Goal: Information Seeking & Learning: Learn about a topic

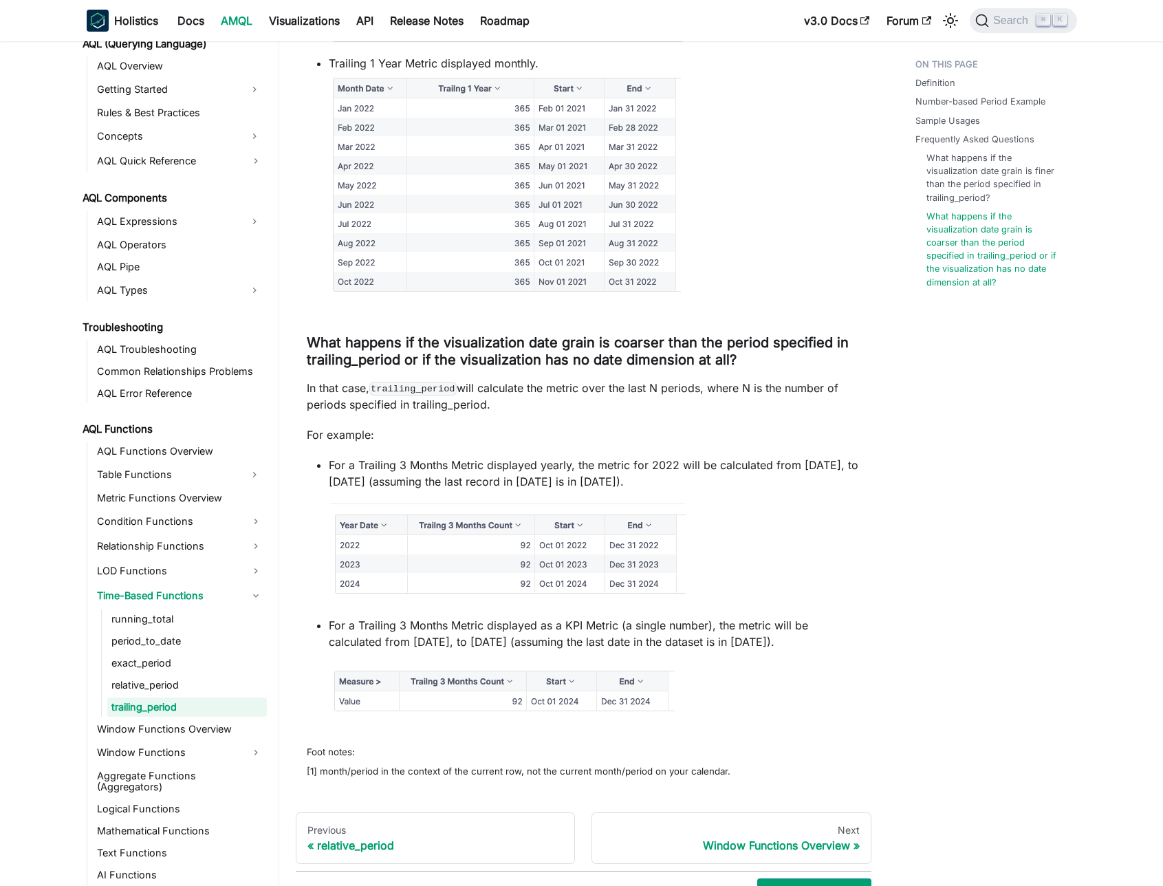
scroll to position [2511, 0]
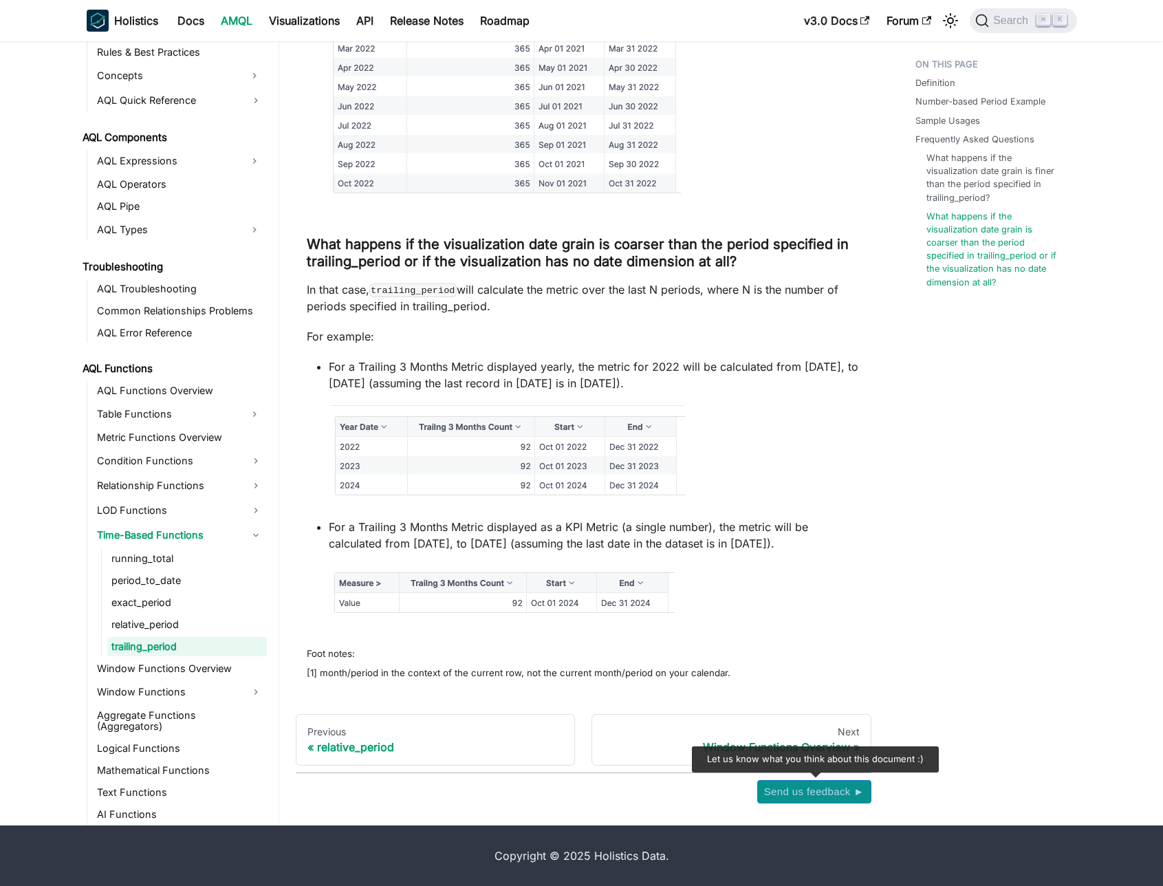
click at [798, 794] on span "Send us feedback ►" at bounding box center [814, 792] width 100 height 18
click at [1009, 23] on span "Search" at bounding box center [1012, 20] width 47 height 12
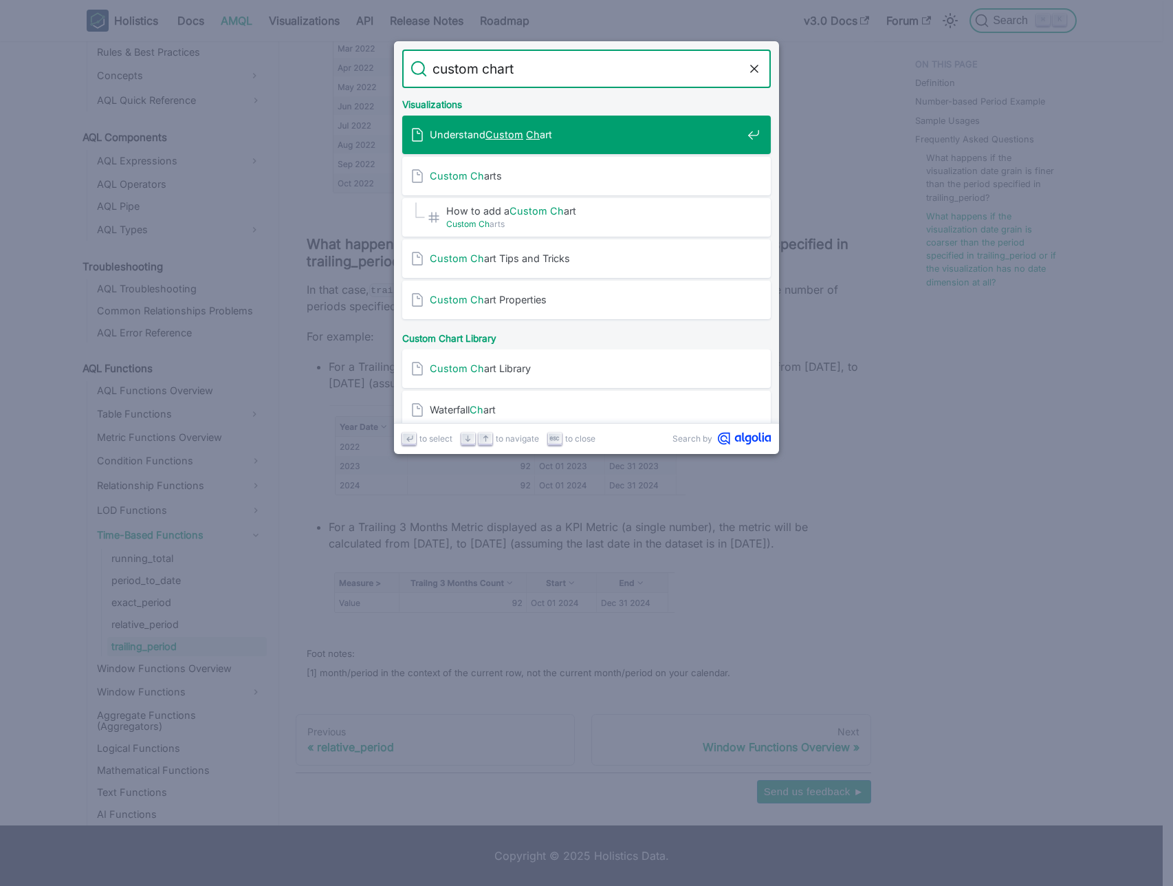
type input "custom charts"
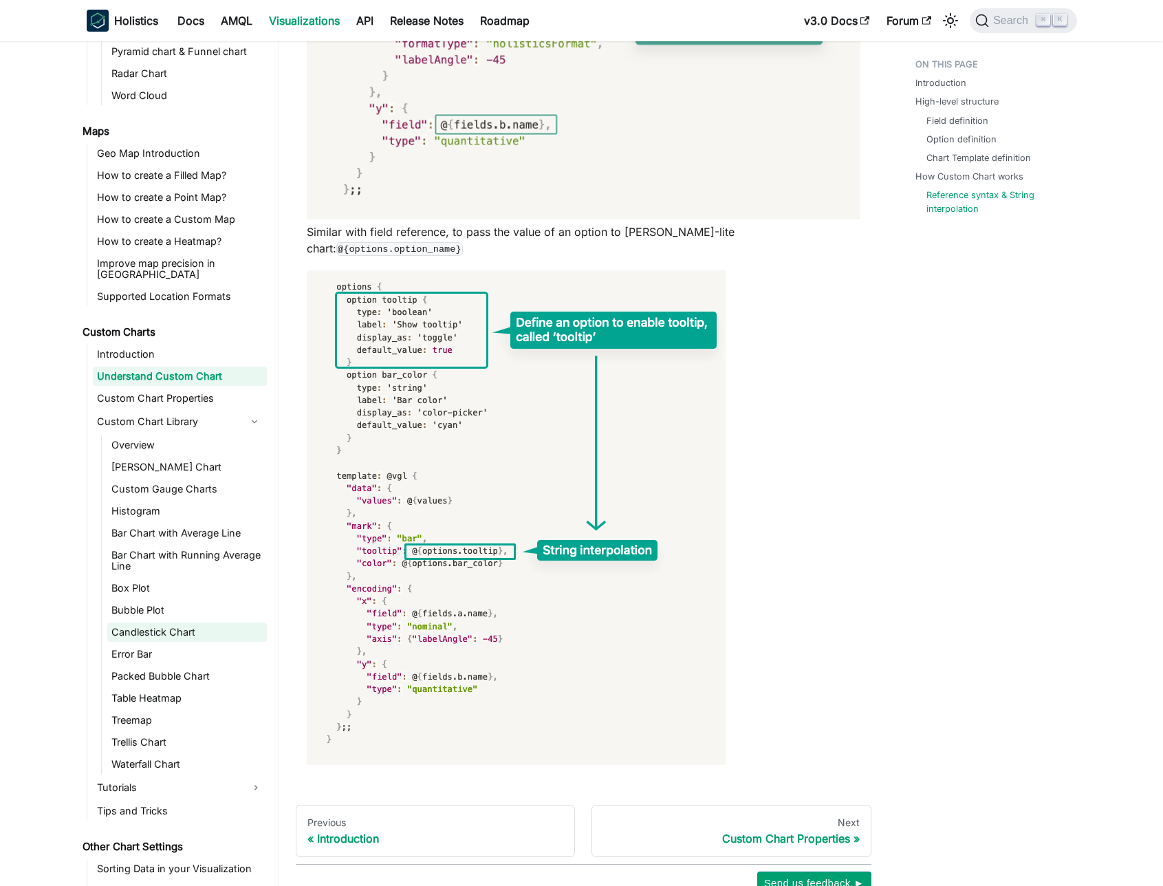
scroll to position [528, 0]
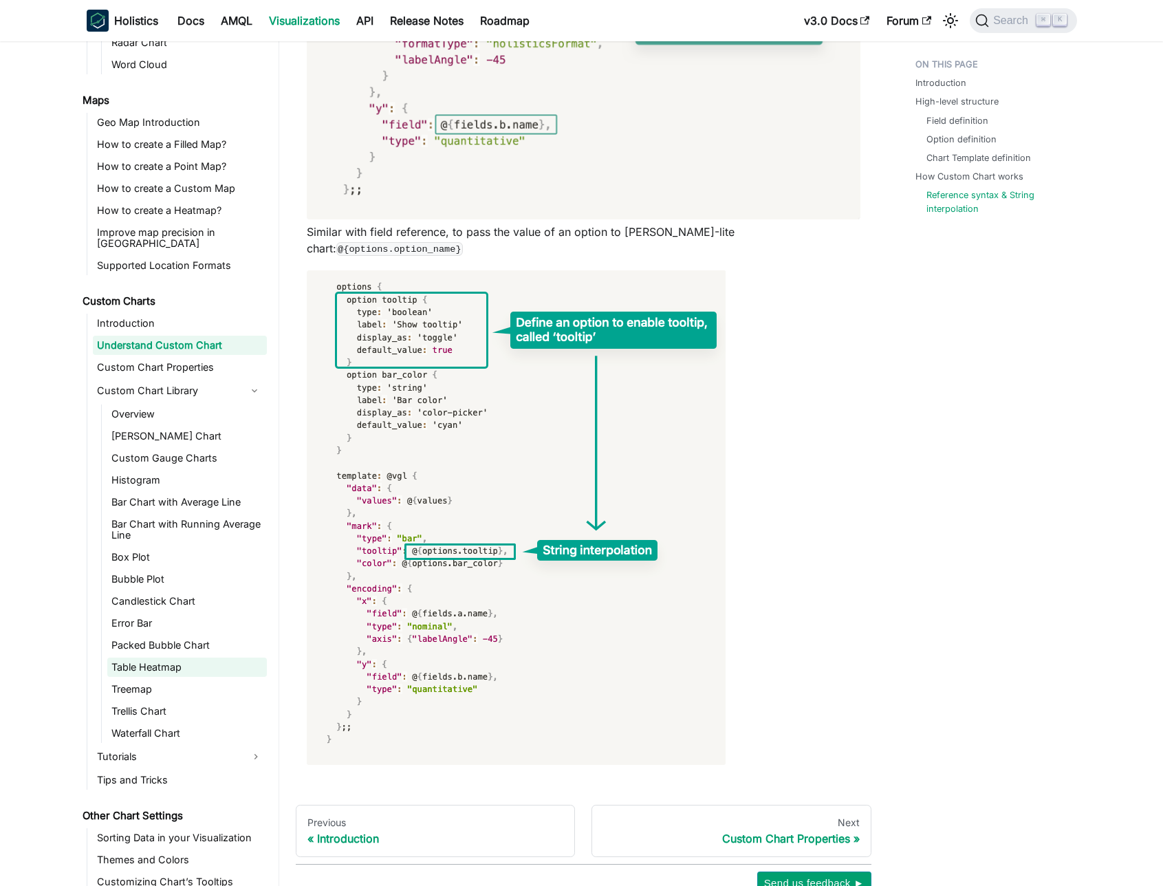
click at [151, 657] on link "Table Heatmap" at bounding box center [187, 666] width 160 height 19
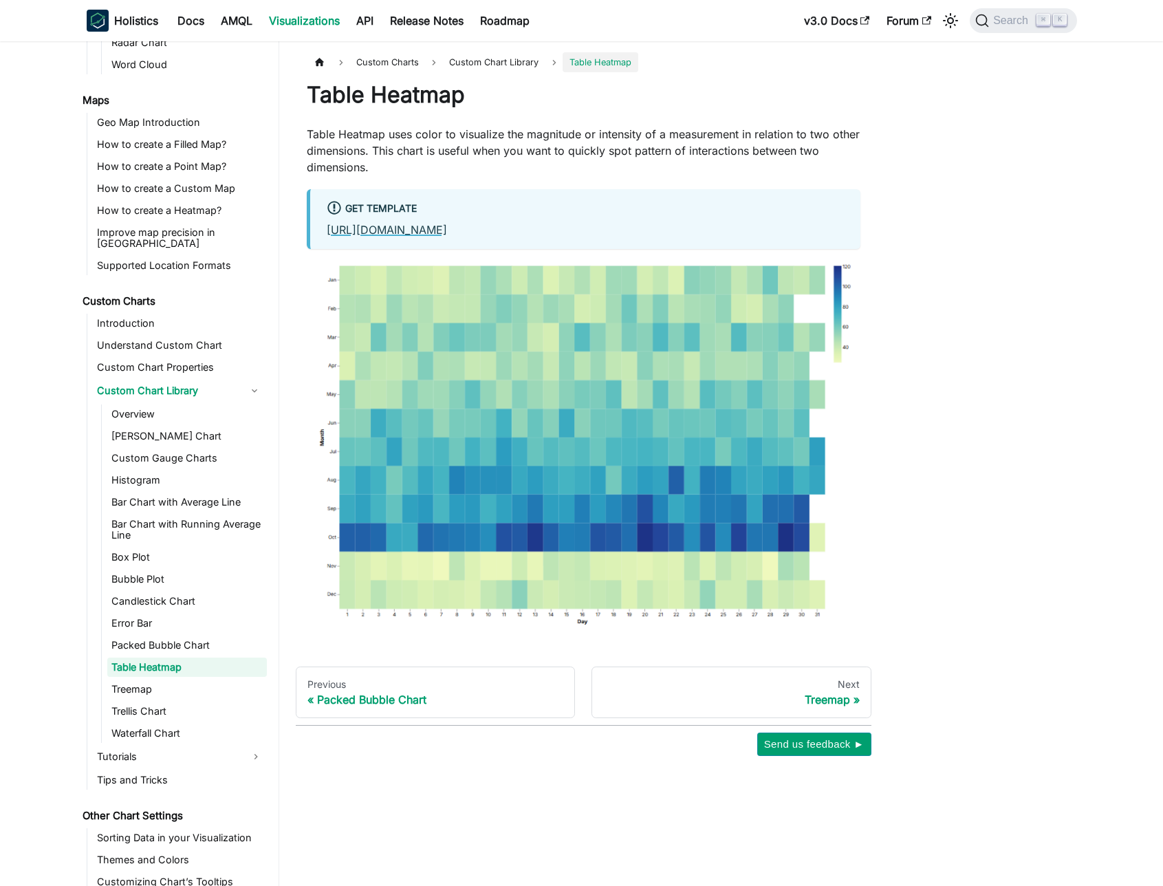
click at [433, 230] on link "[URL][DOMAIN_NAME]" at bounding box center [387, 230] width 120 height 14
click at [191, 745] on link "Tutorials" at bounding box center [180, 756] width 174 height 22
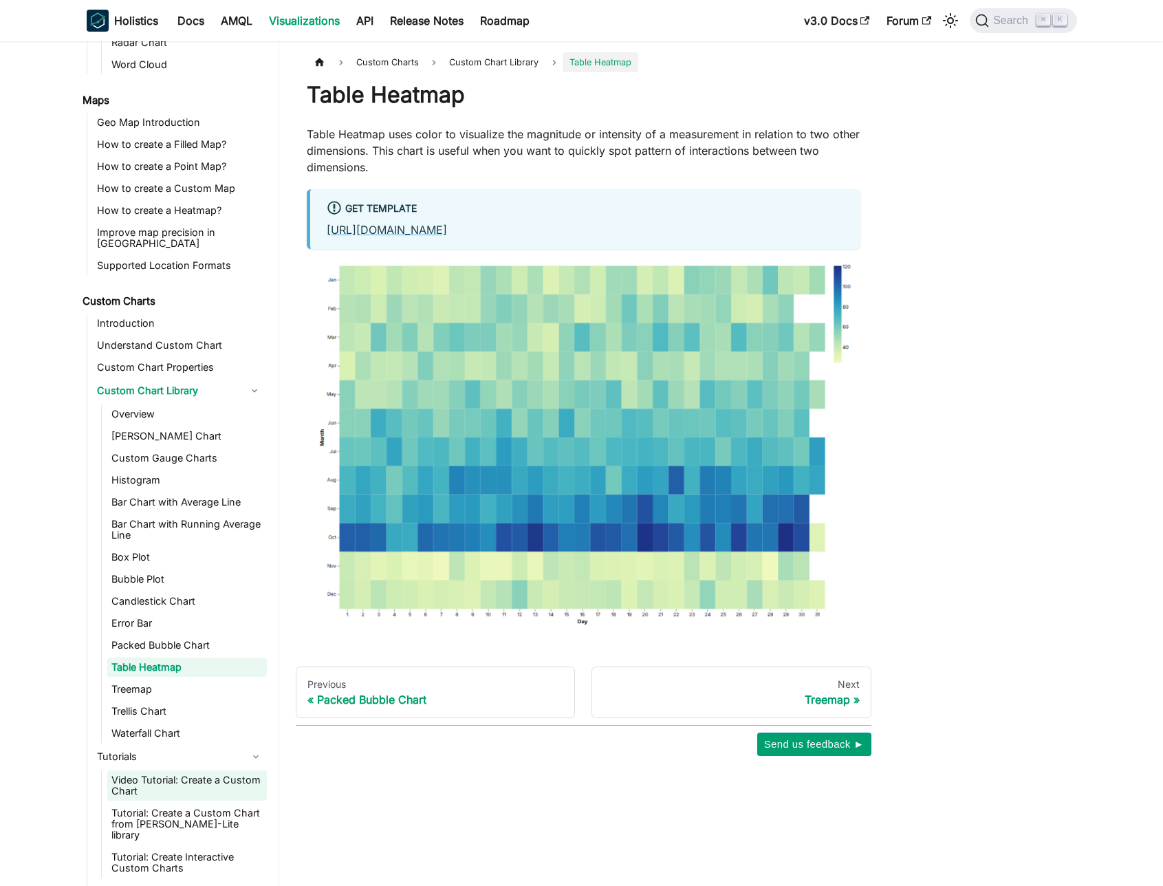
scroll to position [627, 0]
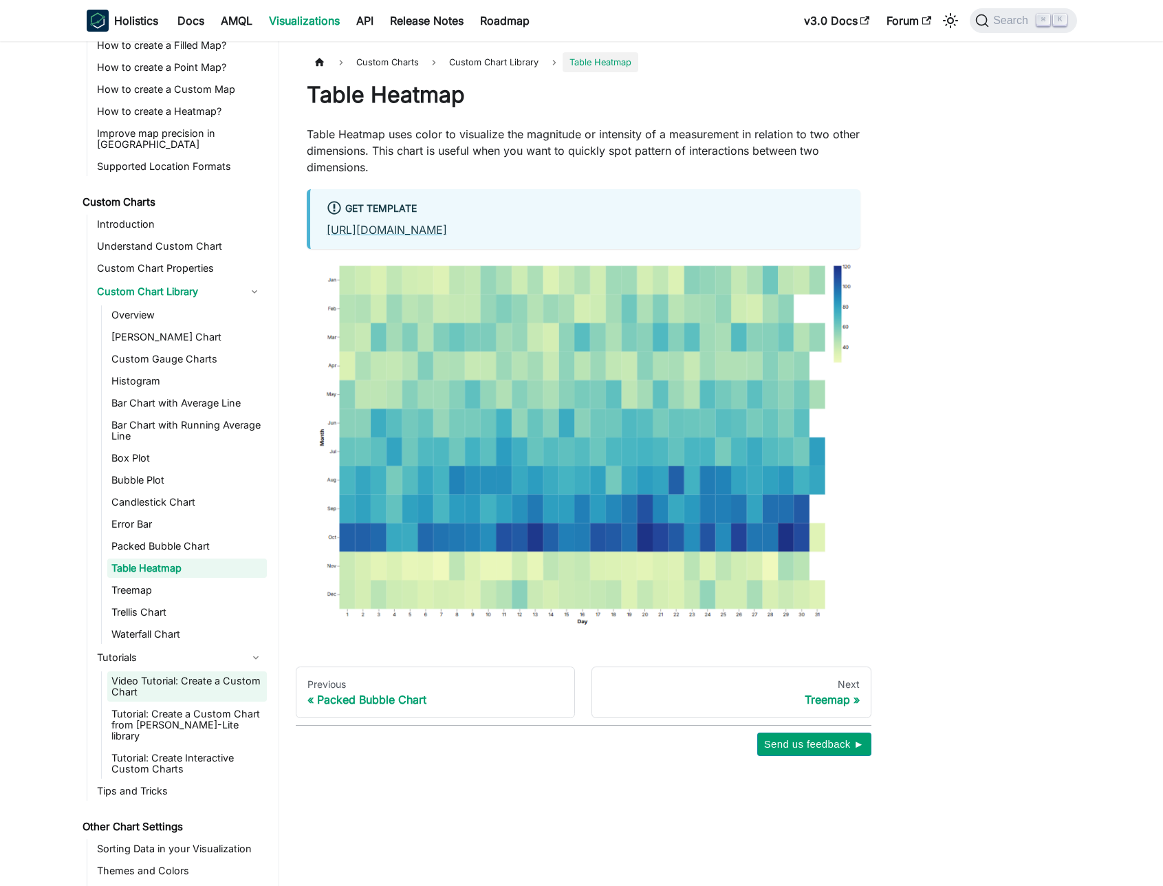
click at [174, 677] on link "Video Tutorial: Create a Custom Chart" at bounding box center [187, 686] width 160 height 30
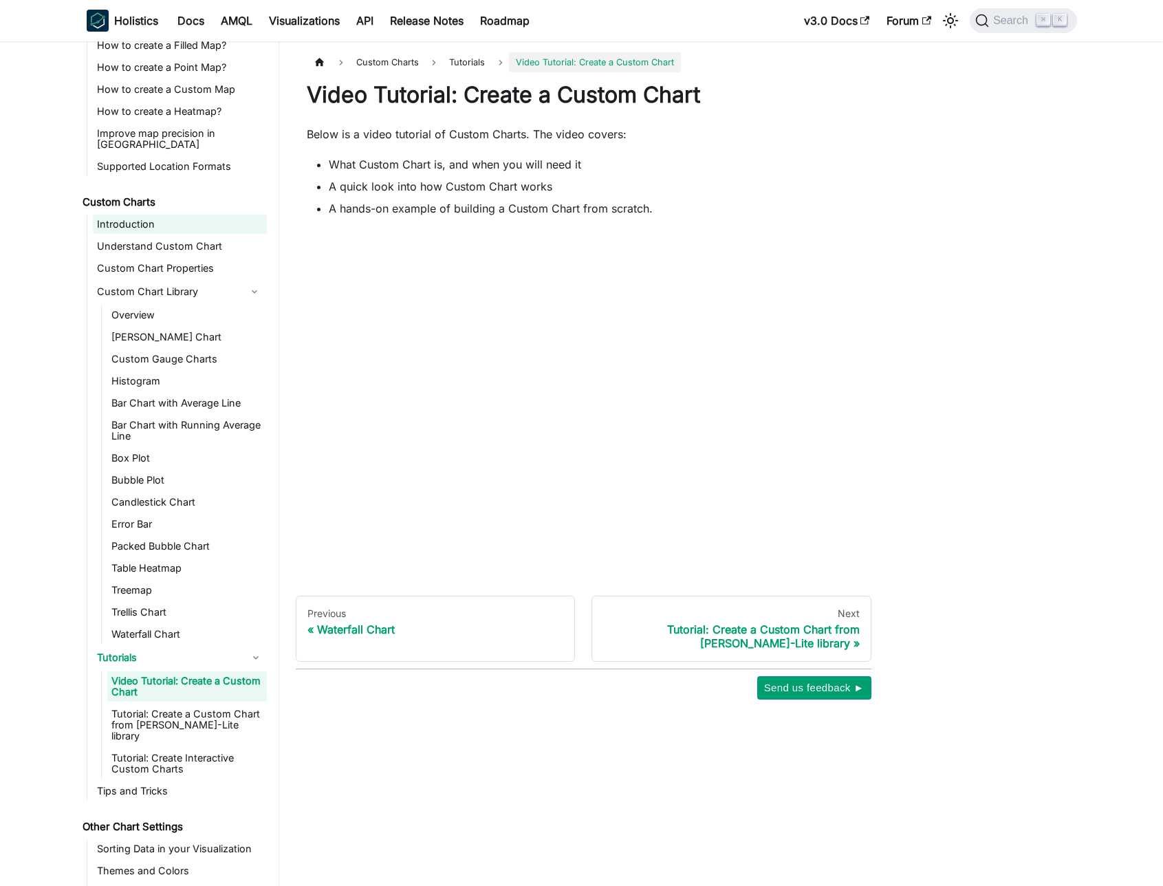
click at [135, 215] on link "Introduction" at bounding box center [180, 224] width 174 height 19
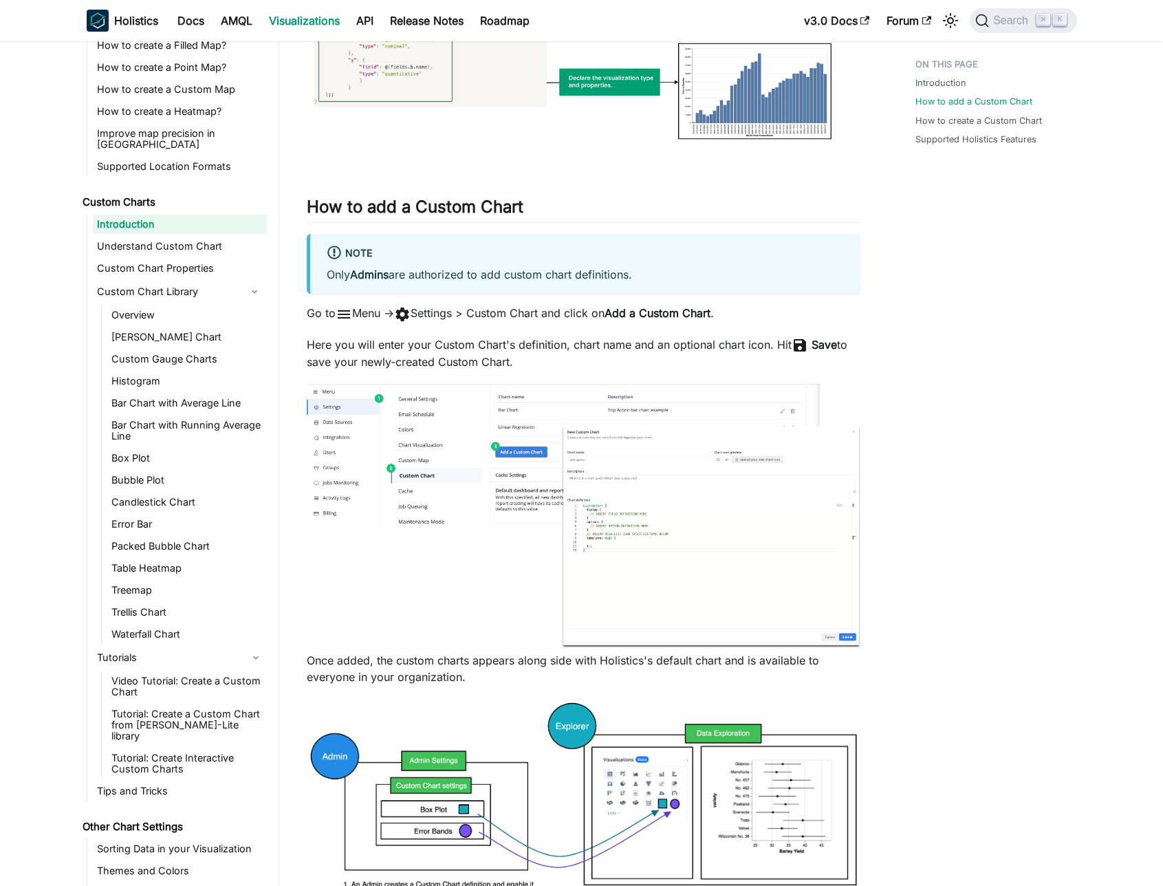
scroll to position [745, 0]
